Goal: Task Accomplishment & Management: Manage account settings

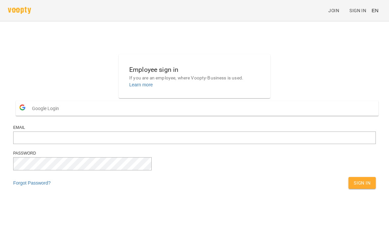
scroll to position [63, 0]
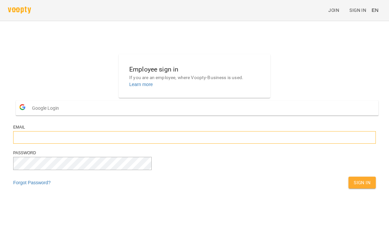
click at [238, 144] on input "email" at bounding box center [194, 137] width 362 height 13
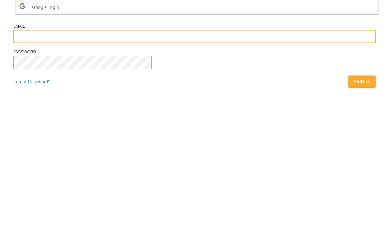
type input "**********"
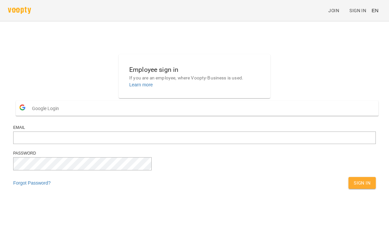
scroll to position [63, 0]
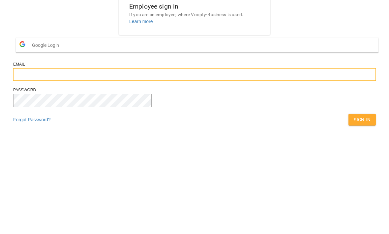
type input "**********"
click at [348, 177] on button "Sign In" at bounding box center [361, 183] width 27 height 12
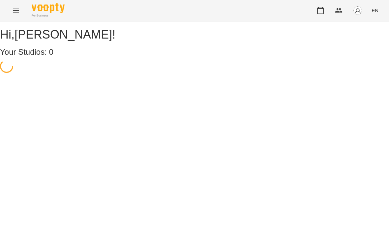
scroll to position [0, 0]
click at [6, 10] on div "For Business 6 EN" at bounding box center [194, 10] width 389 height 21
click at [10, 7] on button "Menu" at bounding box center [16, 11] width 16 height 16
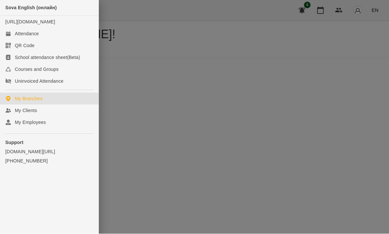
click at [8, 36] on icon at bounding box center [8, 34] width 5 height 5
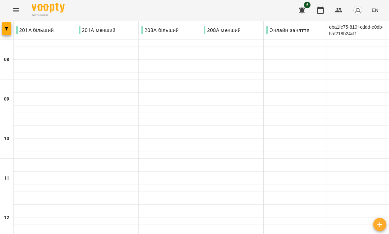
scroll to position [343, 0]
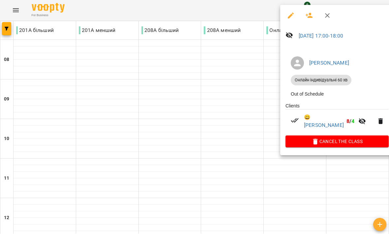
click at [56, 77] on div at bounding box center [194, 117] width 389 height 234
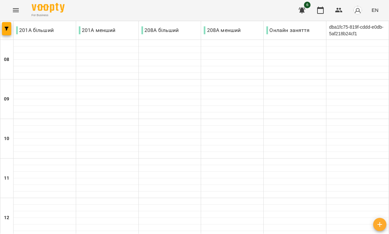
scroll to position [405, 0]
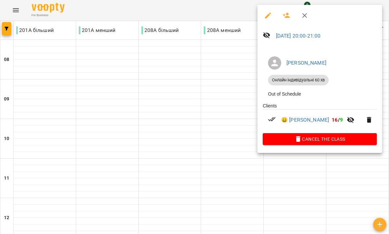
click at [162, 90] on div at bounding box center [194, 117] width 389 height 234
